Goal: Find specific page/section: Find specific page/section

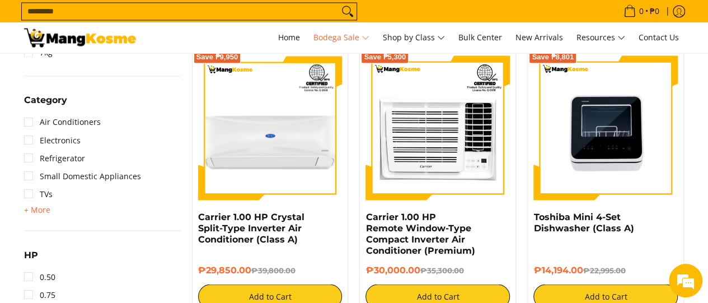
scroll to position [920, 0]
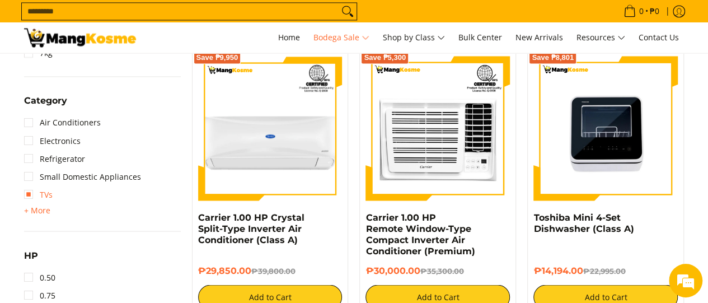
click at [41, 194] on link "TVs" at bounding box center [38, 194] width 29 height 18
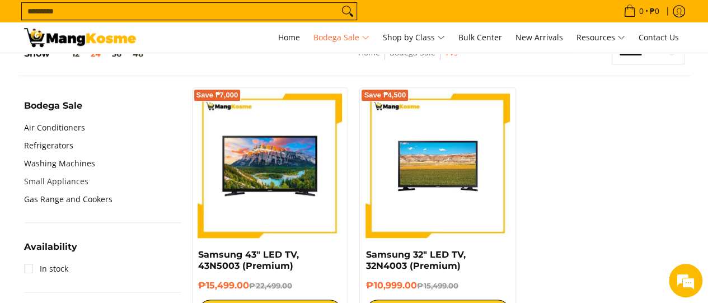
scroll to position [354, 0]
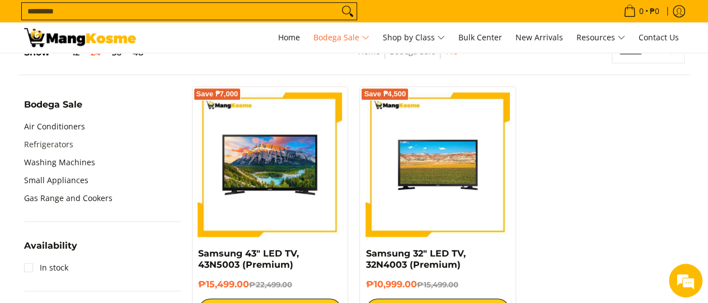
click at [50, 147] on link "Refrigerators" at bounding box center [48, 144] width 49 height 18
